Goal: Navigation & Orientation: Find specific page/section

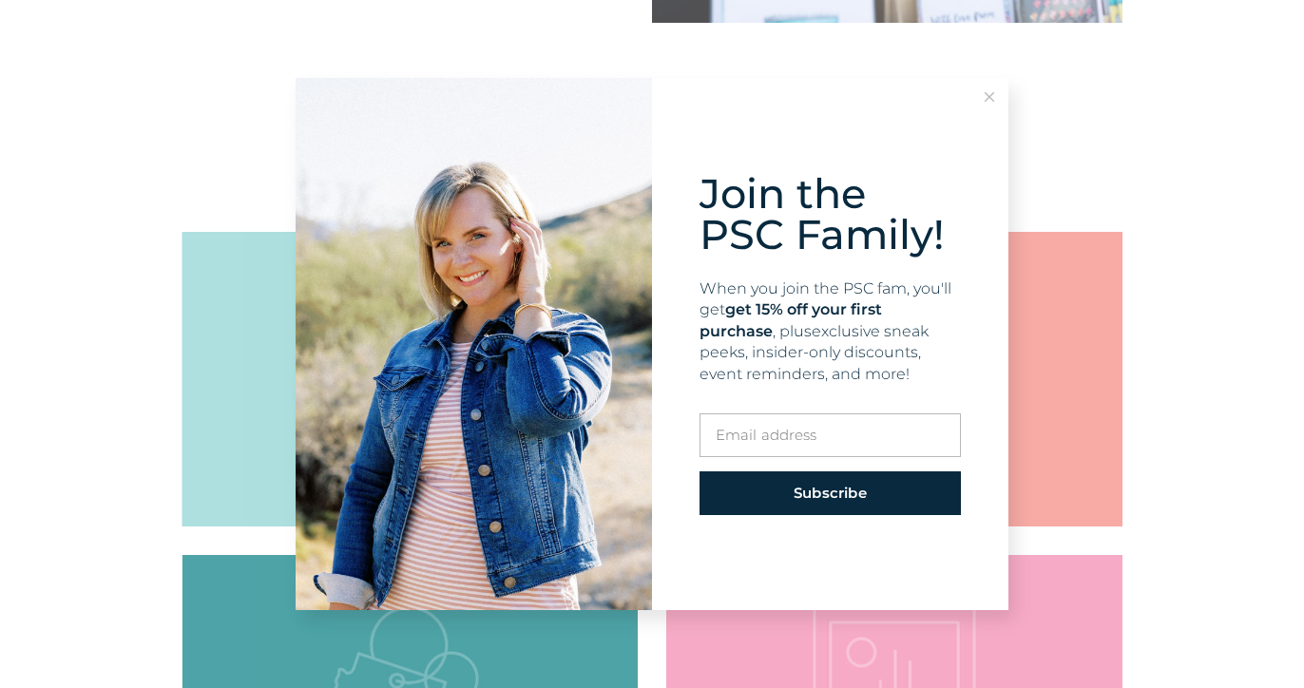
scroll to position [2001, 0]
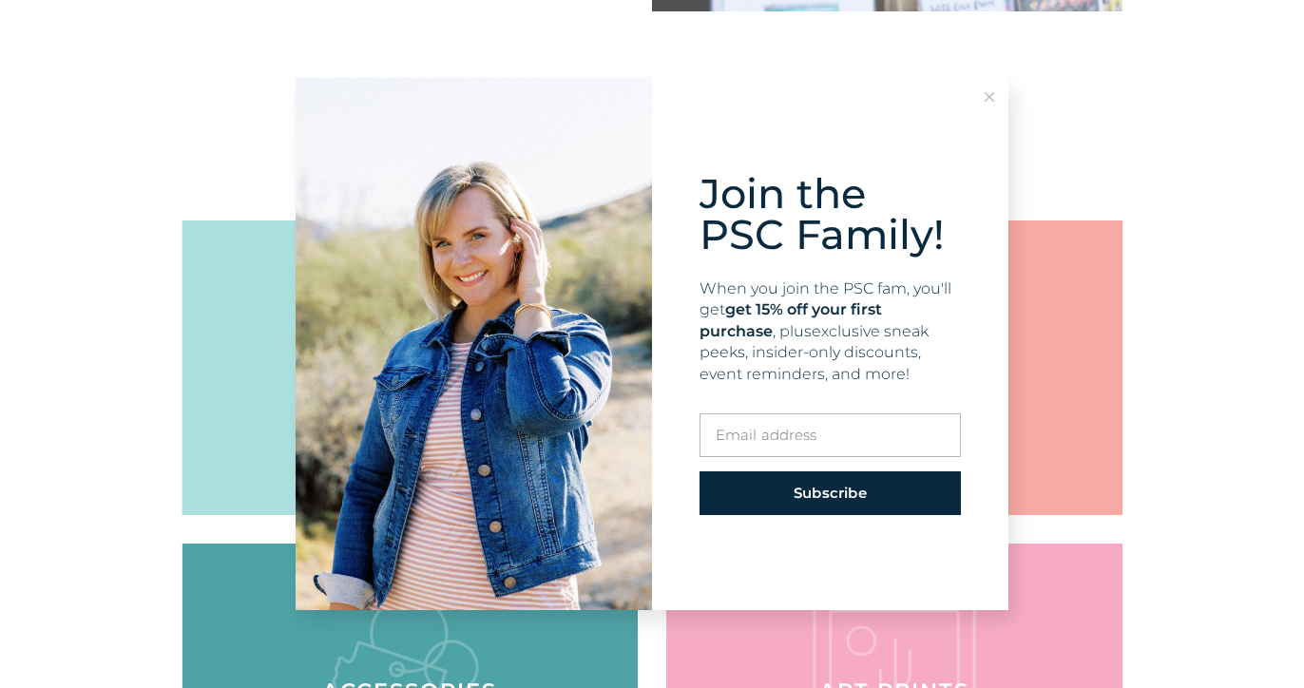
click at [998, 95] on button at bounding box center [990, 97] width 38 height 38
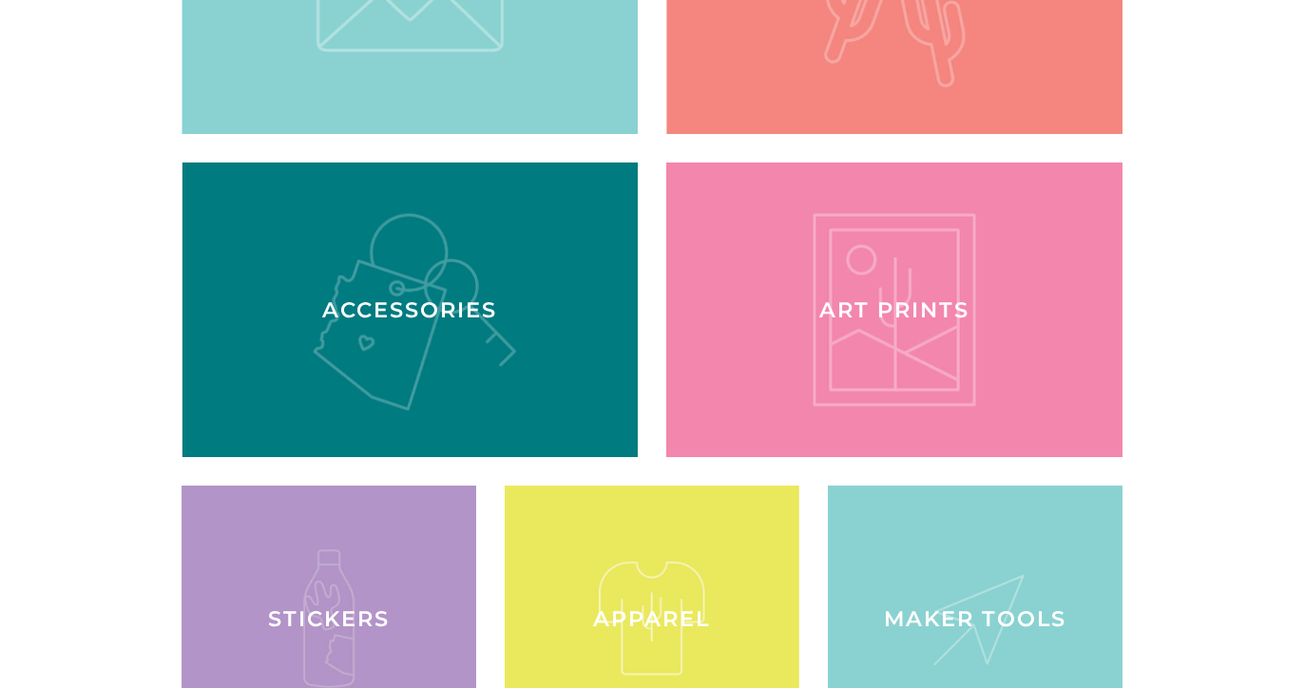
scroll to position [2394, 0]
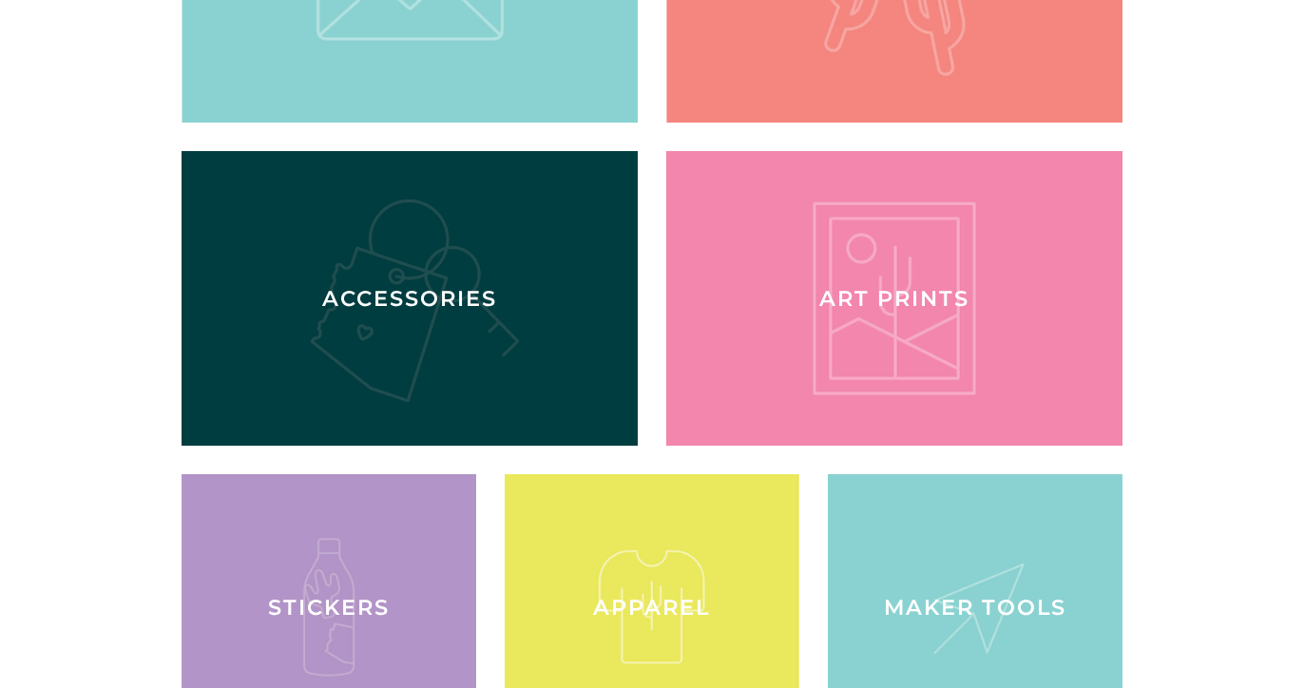
click at [398, 285] on div at bounding box center [410, 297] width 470 height 303
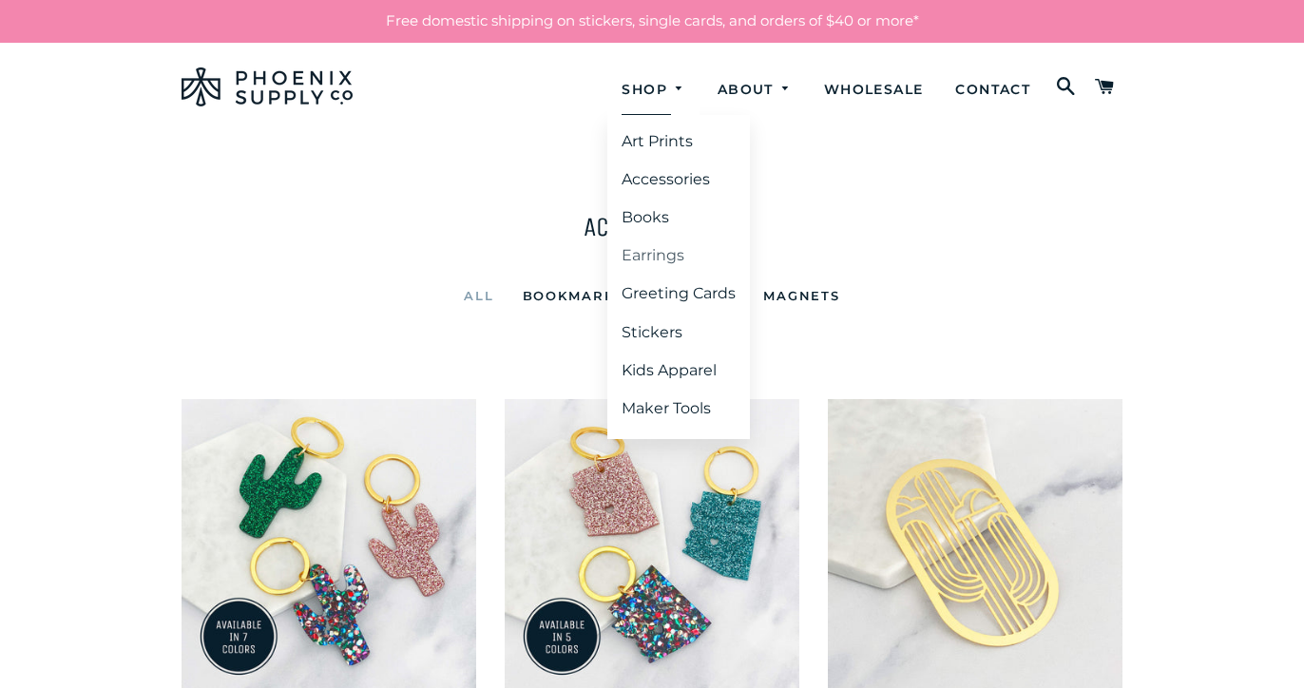
click at [642, 254] on link "Earrings" at bounding box center [678, 256] width 143 height 34
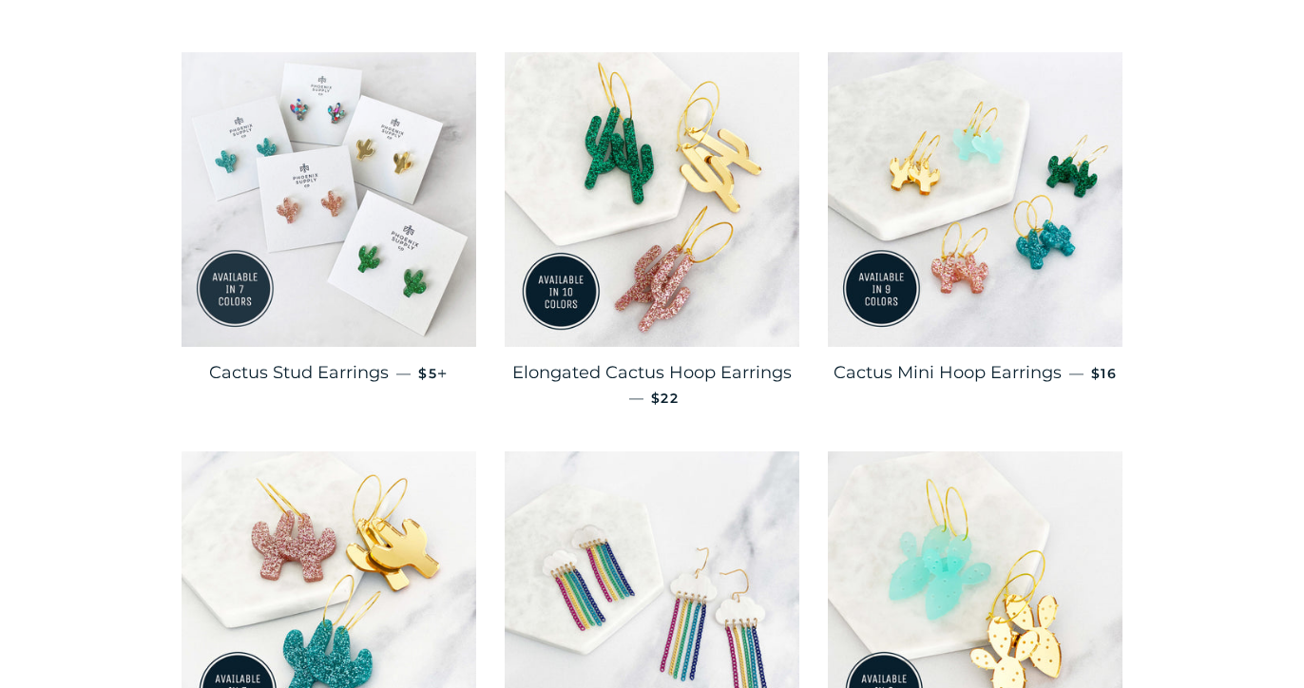
scroll to position [348, 0]
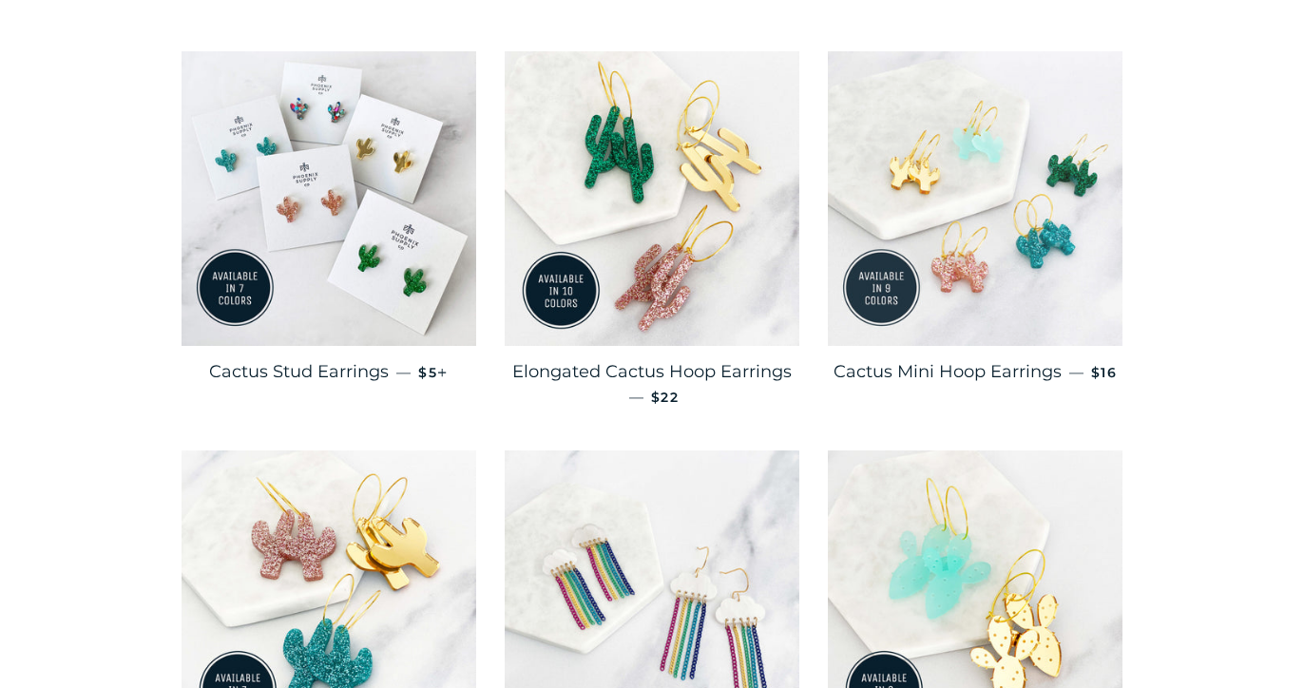
click at [1030, 315] on img at bounding box center [975, 198] width 295 height 295
click at [886, 190] on img at bounding box center [975, 198] width 295 height 295
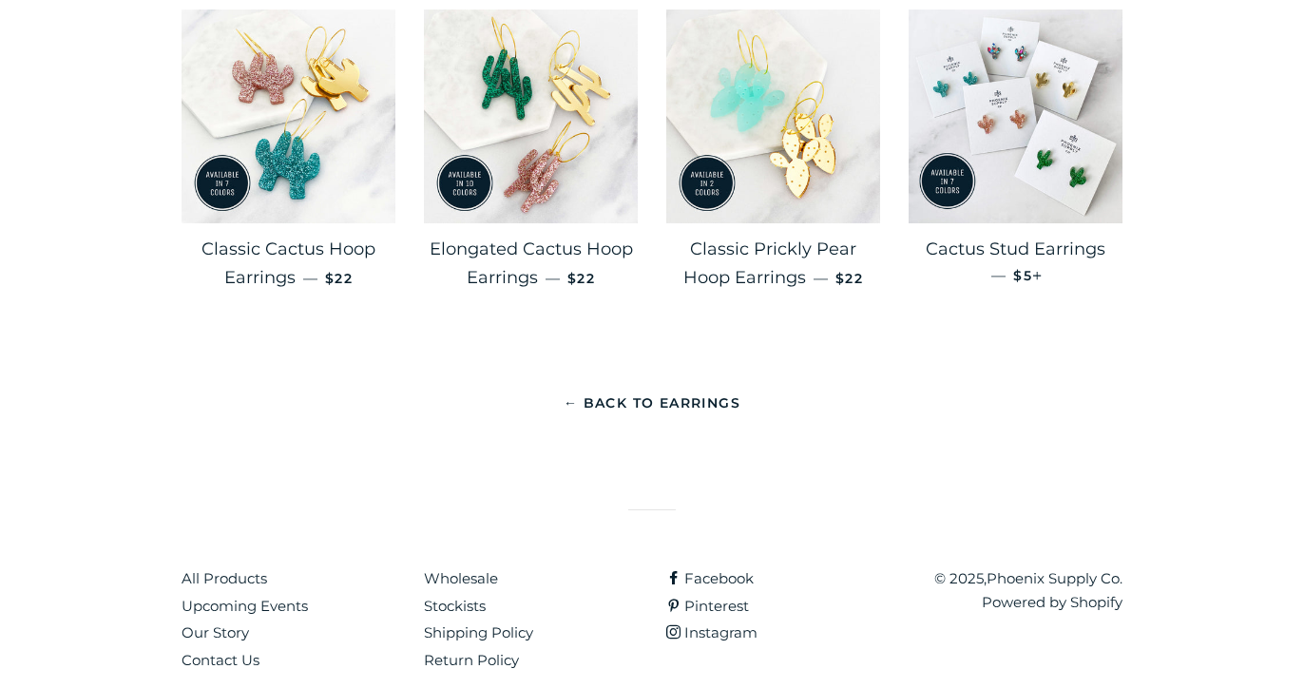
scroll to position [1953, 0]
click at [292, 598] on link "Upcoming Events" at bounding box center [245, 607] width 126 height 18
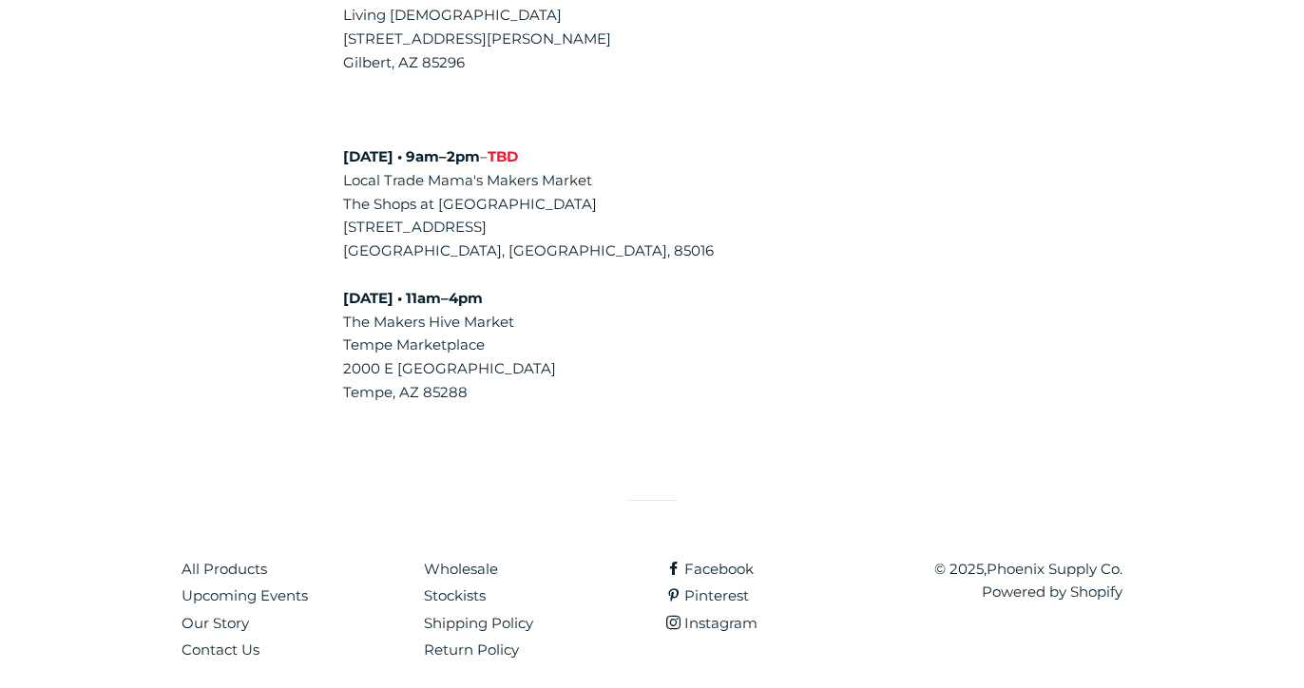
scroll to position [936, 0]
click at [471, 588] on link "Stockists" at bounding box center [455, 597] width 62 height 18
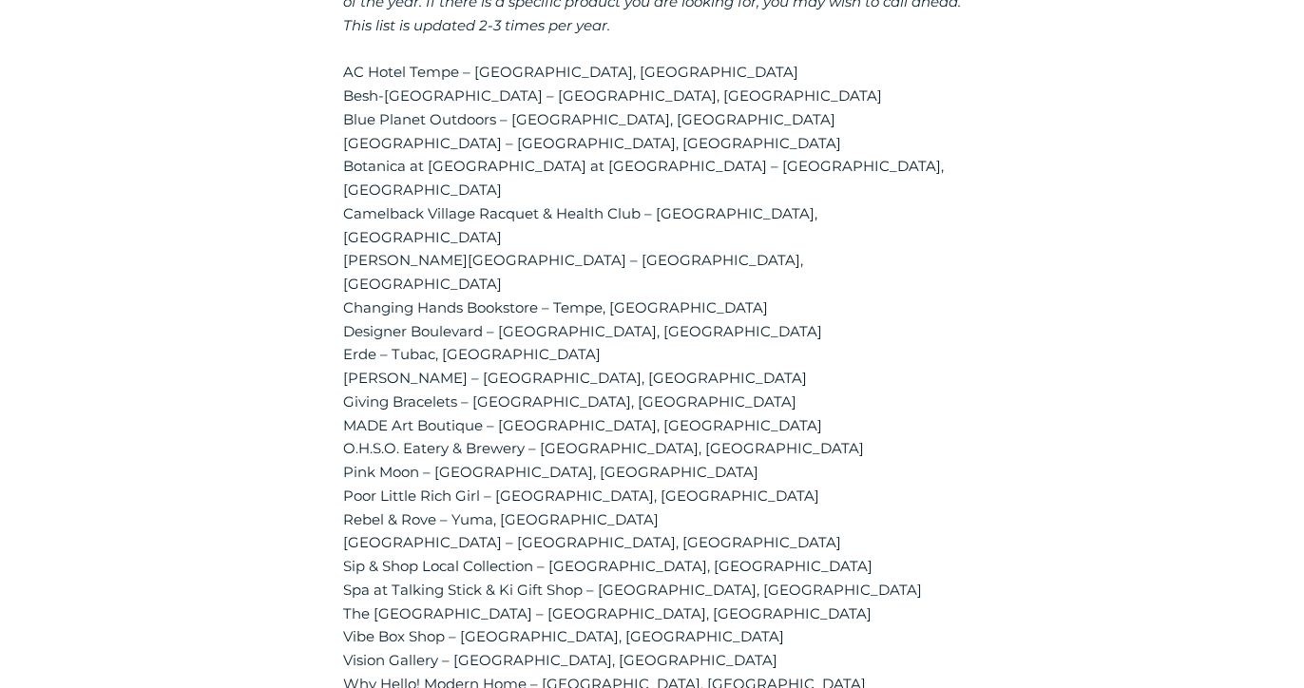
scroll to position [1049, 0]
